Goal: Find specific page/section: Find specific page/section

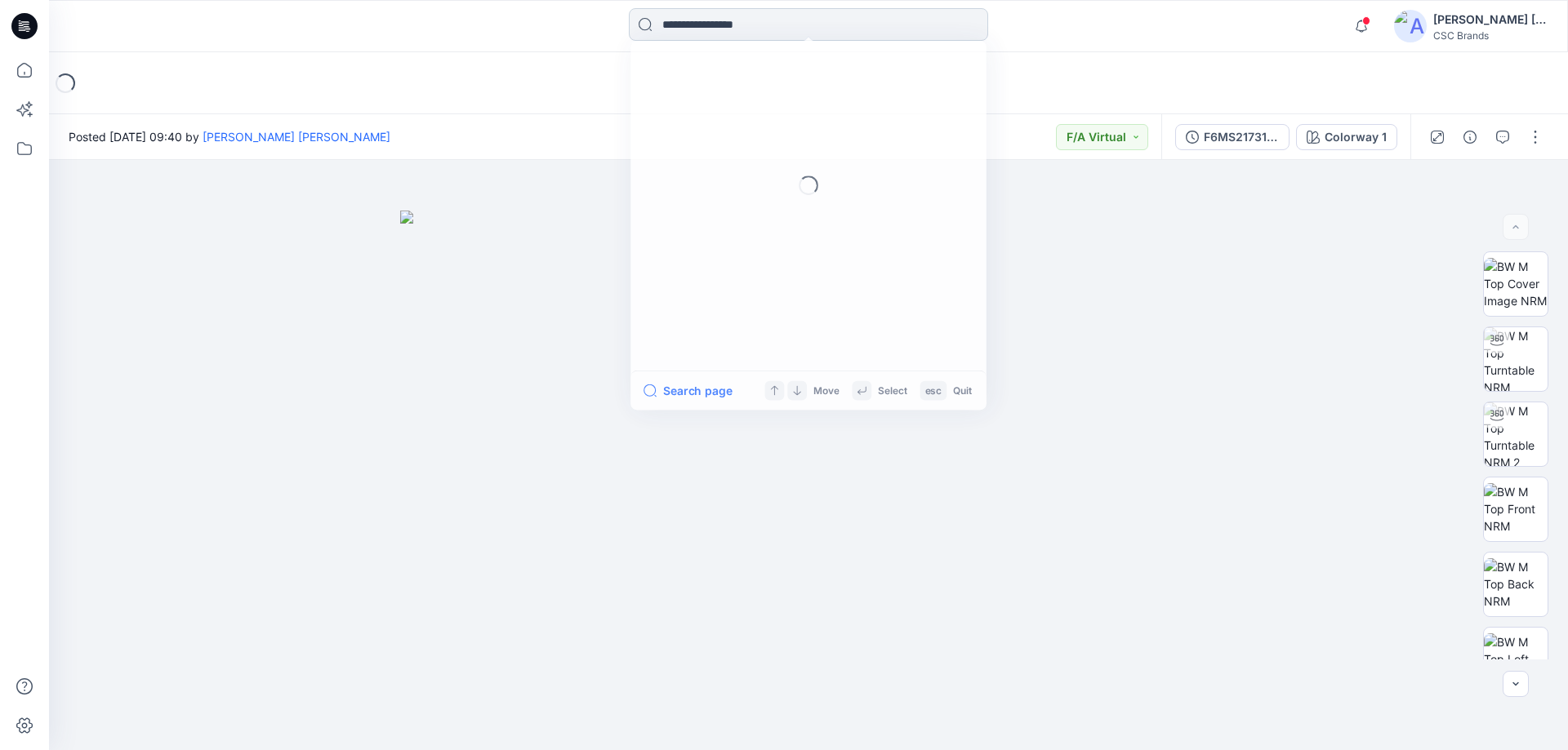
click at [689, 29] on input at bounding box center [808, 25] width 359 height 32
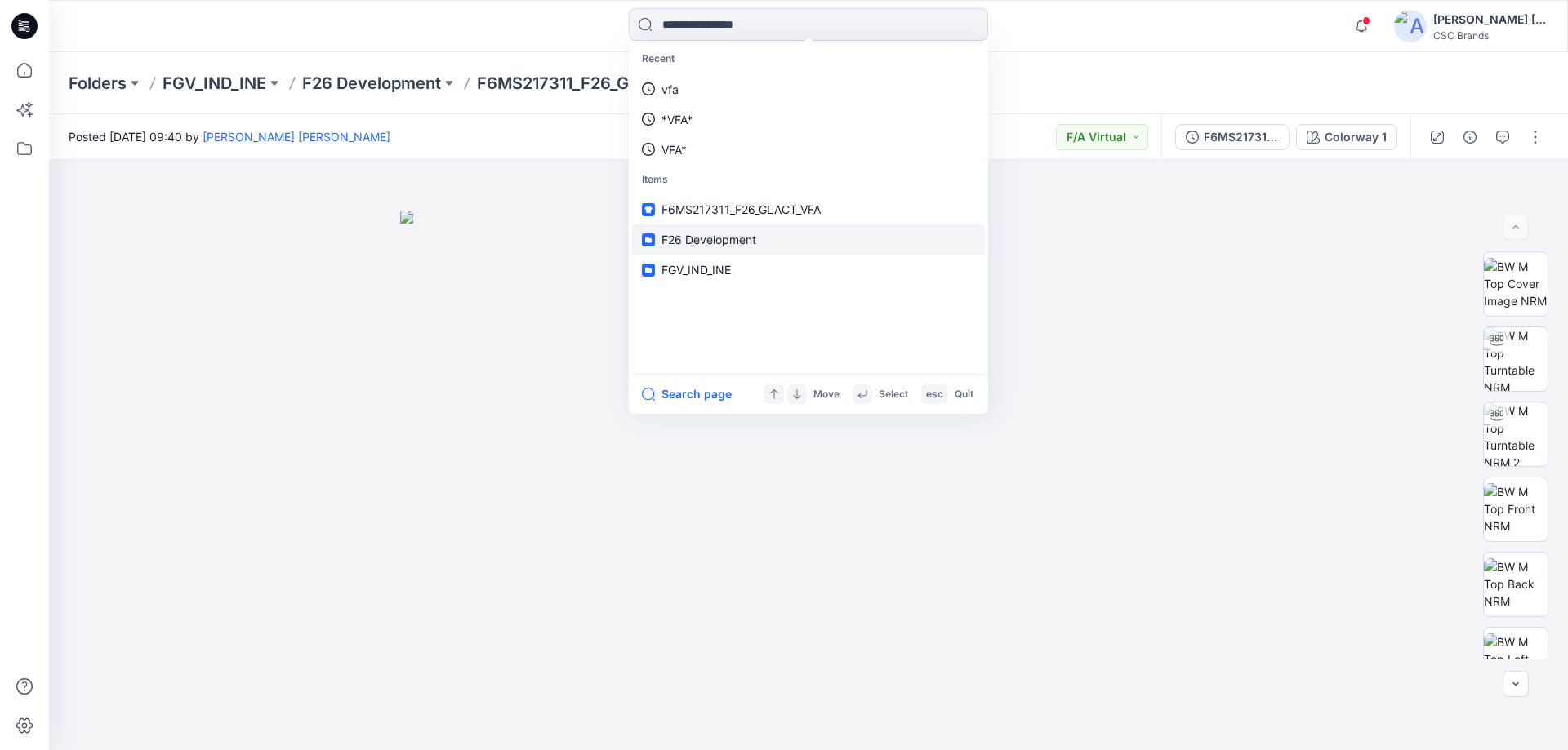
click at [699, 236] on span "F26 Development" at bounding box center [708, 239] width 95 height 14
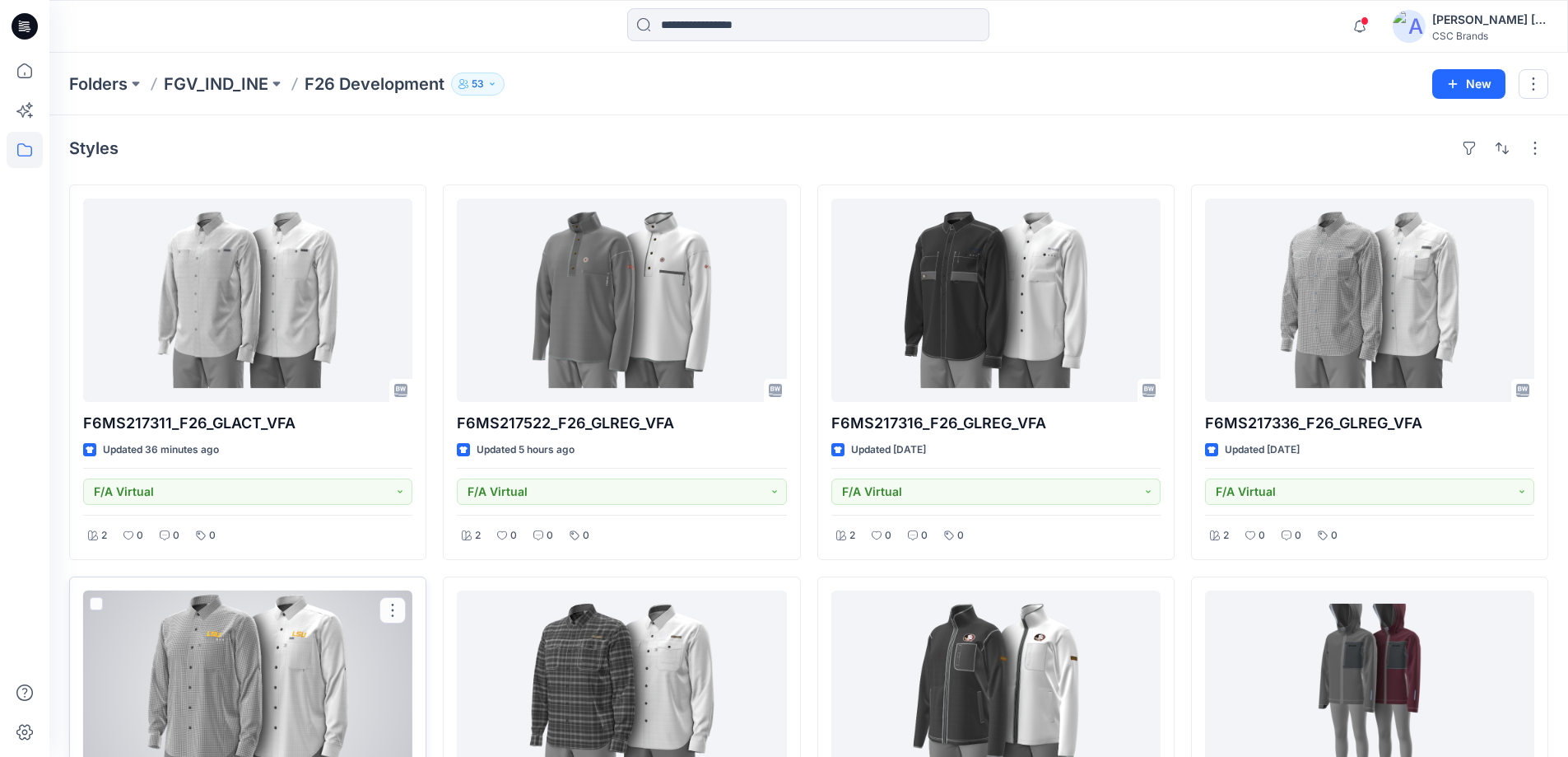
click at [407, 699] on div at bounding box center [247, 692] width 329 height 204
